Goal: Find specific page/section: Find specific page/section

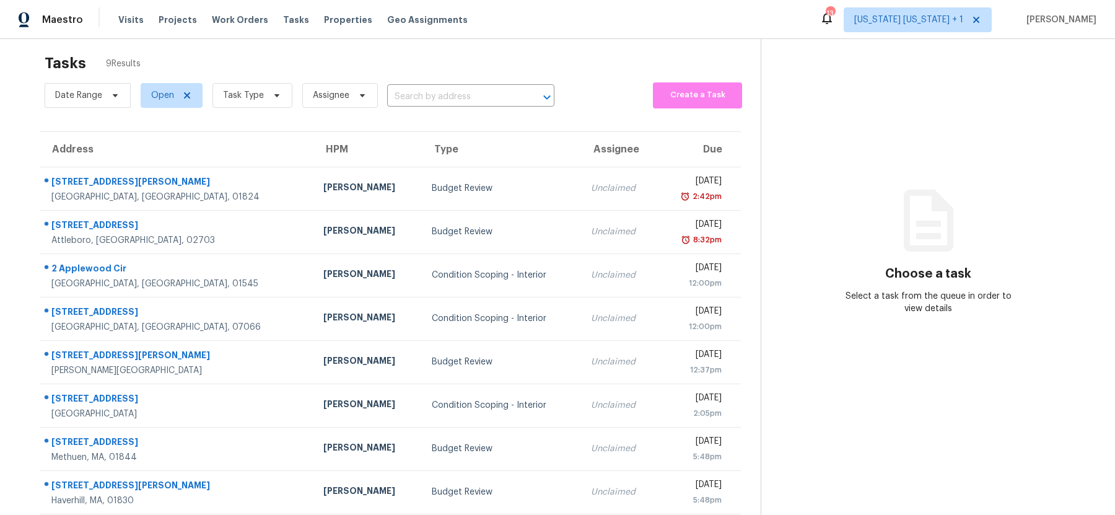
scroll to position [10, 0]
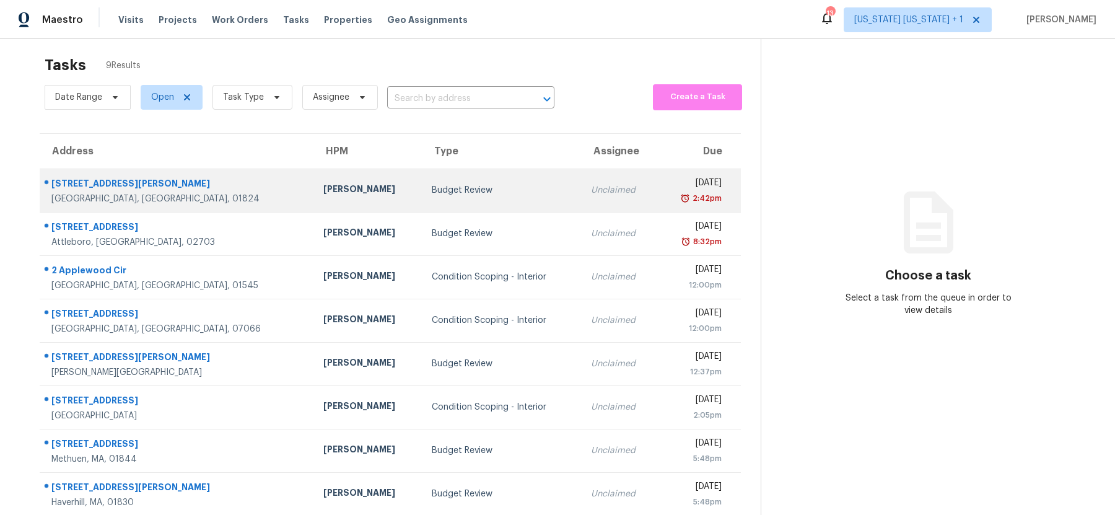
click at [432, 191] on div "Budget Review" at bounding box center [501, 190] width 139 height 12
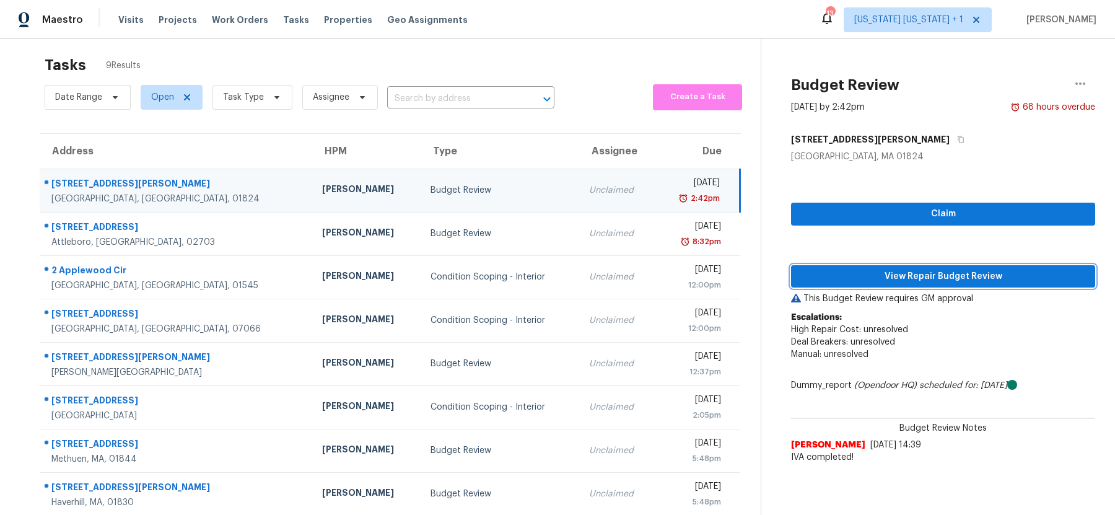
click at [871, 281] on span "View Repair Budget Review" at bounding box center [943, 276] width 284 height 15
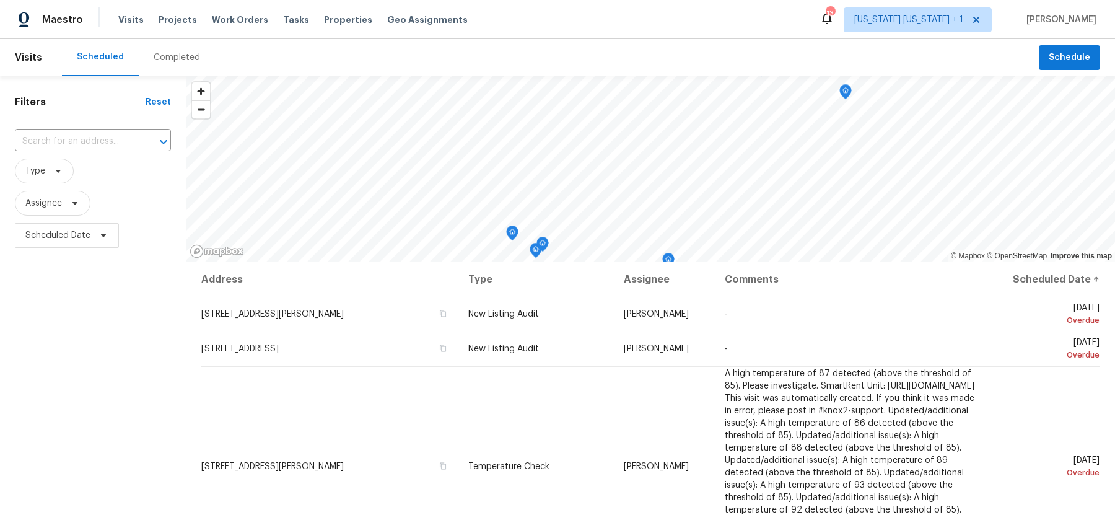
click at [162, 50] on div "Completed" at bounding box center [177, 57] width 76 height 37
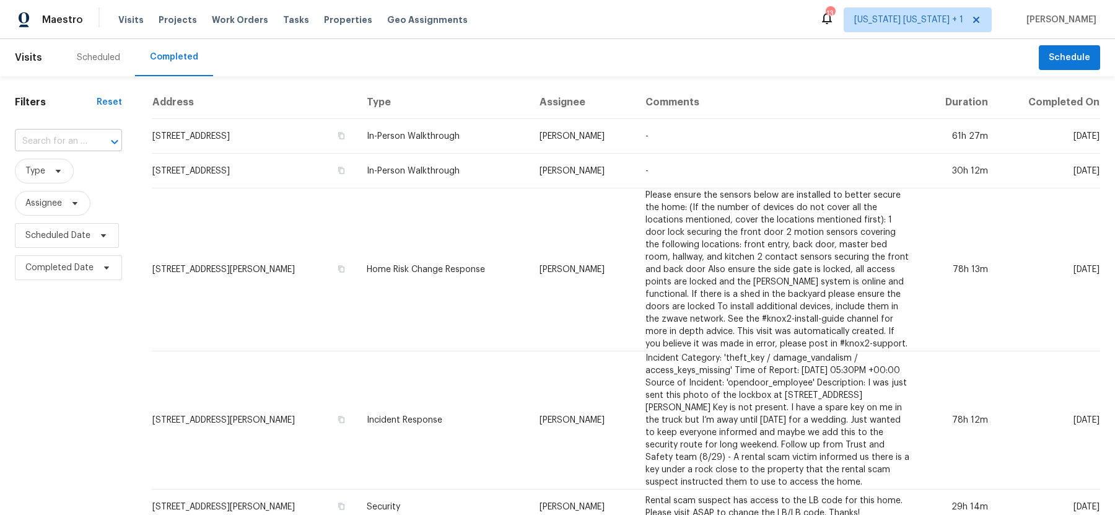
click at [63, 144] on input "text" at bounding box center [51, 141] width 72 height 19
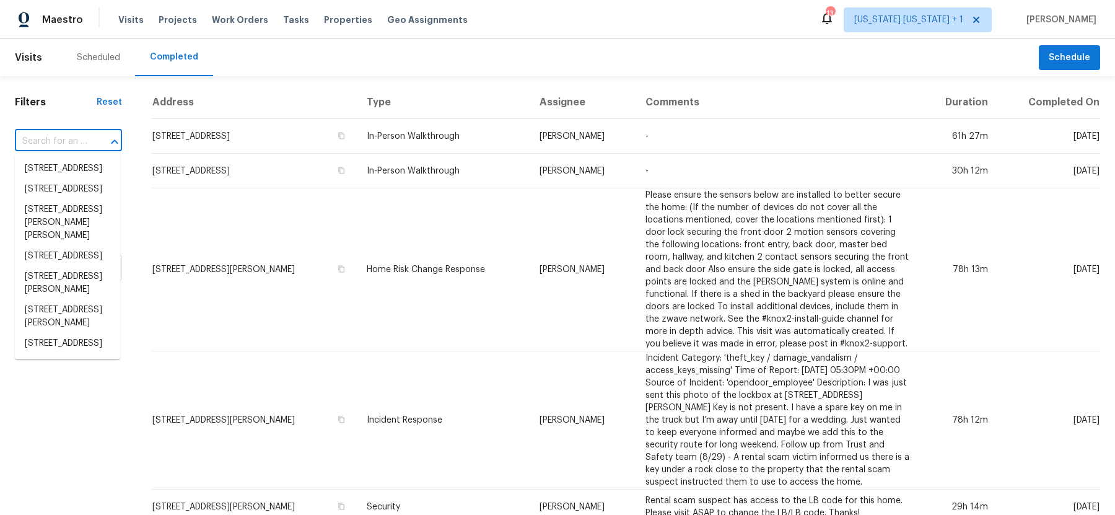
paste input "8 Galloway Rd, Chelmsford, MA 01824"
type input "8 Galloway Rd, Chelmsford, MA 01824"
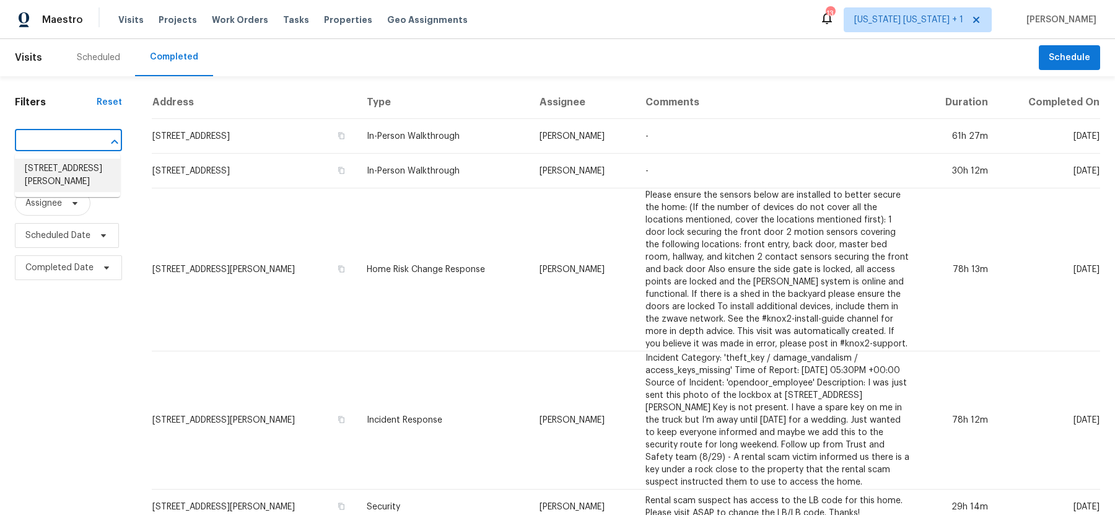
click at [53, 166] on li "8 Galloway Rd, Chelmsford, MA 01824" at bounding box center [67, 175] width 105 height 33
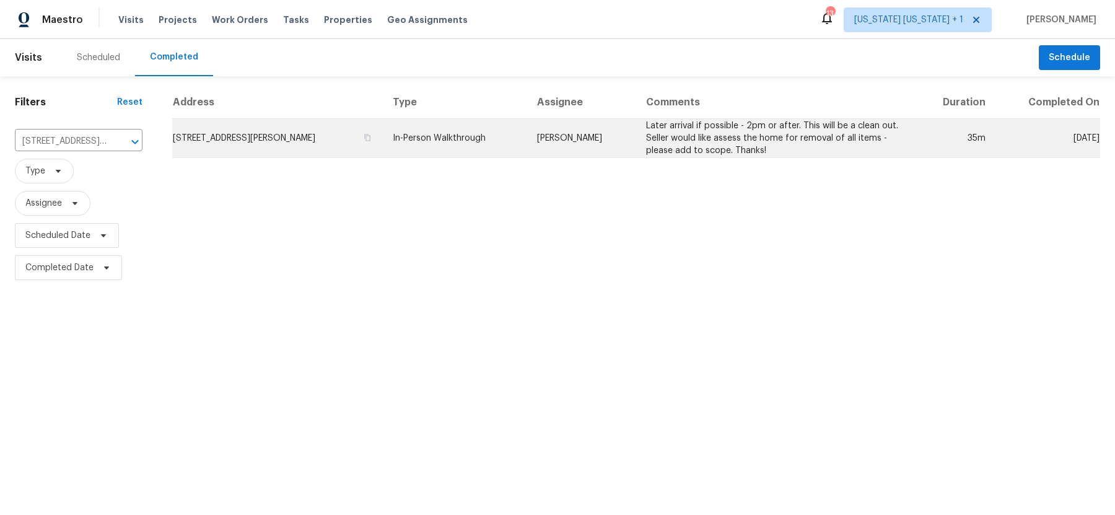
click at [313, 132] on td "8 Galloway Rd, Chelmsford, MA 01824" at bounding box center [277, 138] width 211 height 39
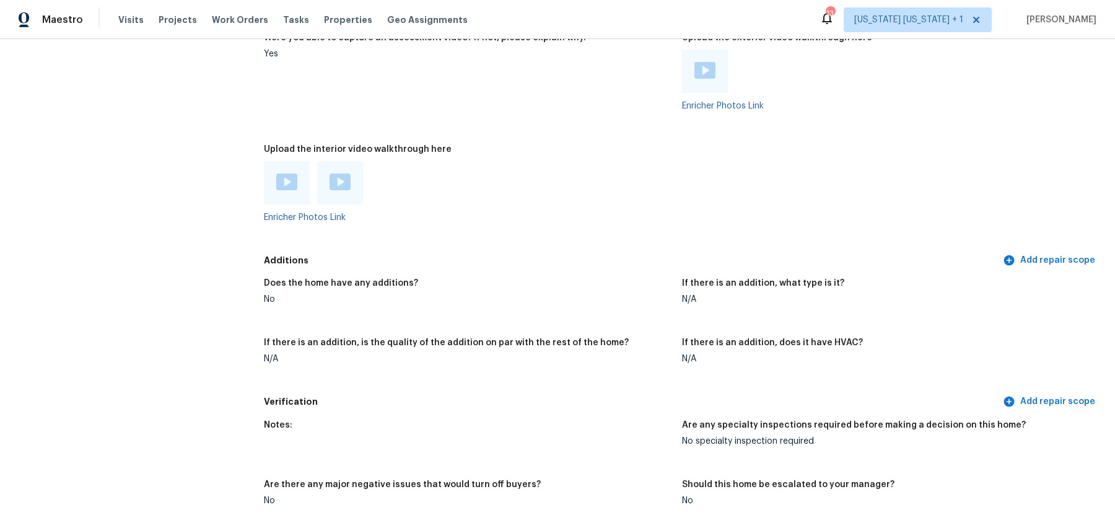
scroll to position [2247, 0]
click at [286, 177] on img at bounding box center [286, 180] width 21 height 17
click at [335, 185] on img at bounding box center [340, 180] width 21 height 17
click at [291, 179] on img at bounding box center [286, 180] width 21 height 17
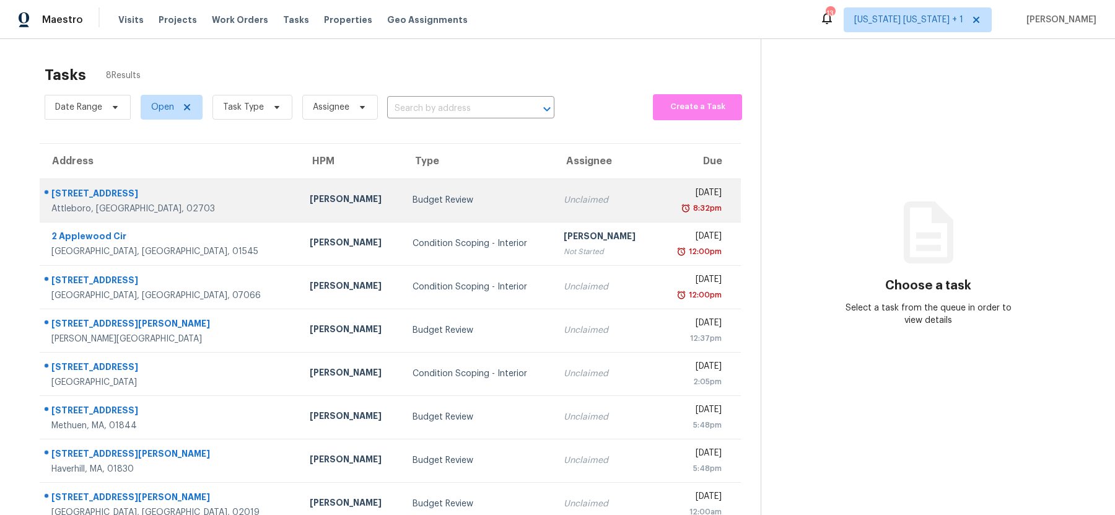
click at [403, 191] on td "Budget Review" at bounding box center [478, 199] width 151 height 43
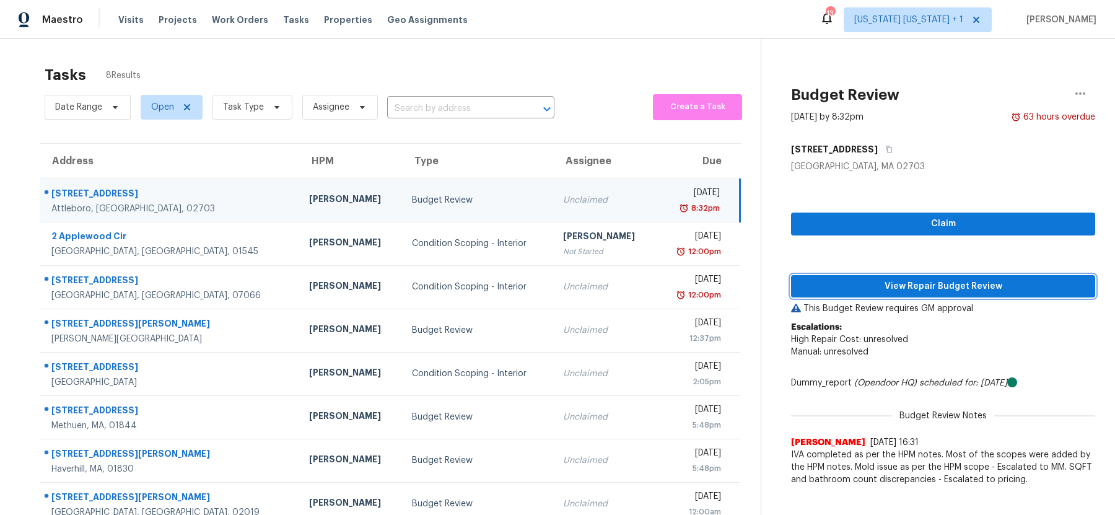
click at [889, 286] on span "View Repair Budget Review" at bounding box center [943, 286] width 284 height 15
